Goal: Information Seeking & Learning: Learn about a topic

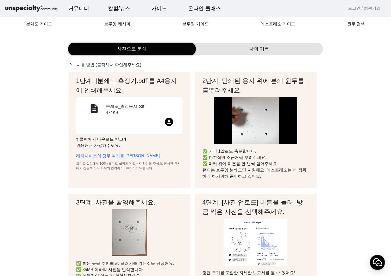
click at [28, 9] on img at bounding box center [31, 8] width 55 height 9
